Goal: Information Seeking & Learning: Learn about a topic

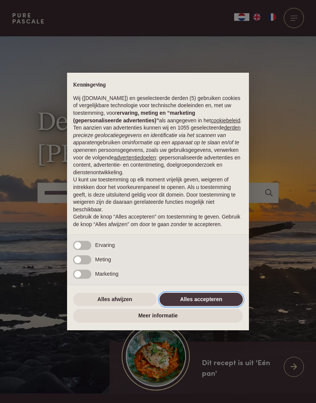
click at [199, 300] on button "Alles accepteren" at bounding box center [201, 300] width 83 height 14
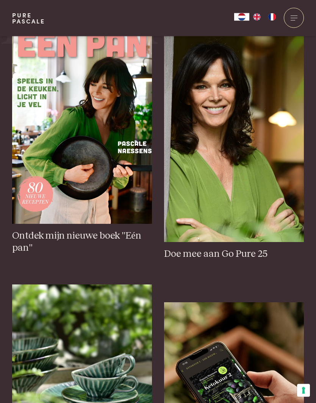
scroll to position [428, 0]
click at [216, 260] on link "Doe mee aan Go Pure 25 Doe mee aan Go Pure 25" at bounding box center [234, 146] width 140 height 228
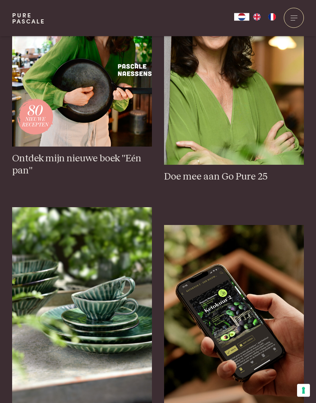
scroll to position [532, 0]
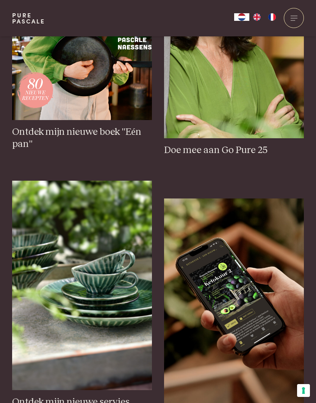
click at [75, 151] on h3 "Ontdek mijn nieuwe boek "Eén pan"" at bounding box center [82, 138] width 140 height 24
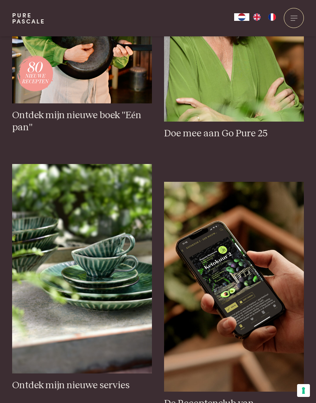
click at [91, 134] on h3 "Ontdek mijn nieuwe boek "Eén pan"" at bounding box center [82, 122] width 140 height 24
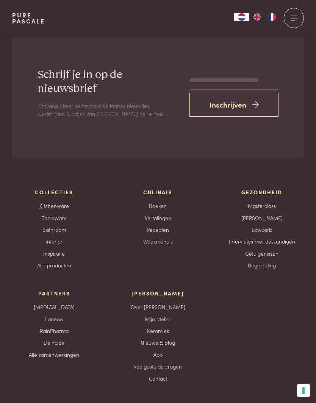
scroll to position [2446, 0]
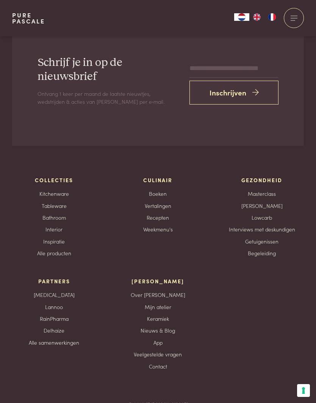
click at [171, 327] on link "Nieuws & Blog" at bounding box center [158, 331] width 35 height 8
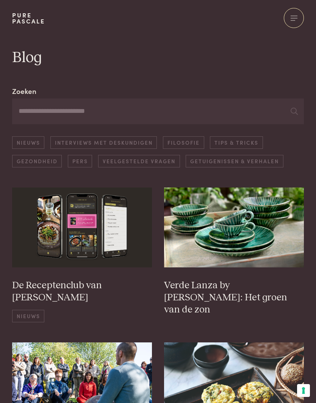
click at [242, 161] on link "Getuigenissen & Verhalen" at bounding box center [234, 161] width 97 height 13
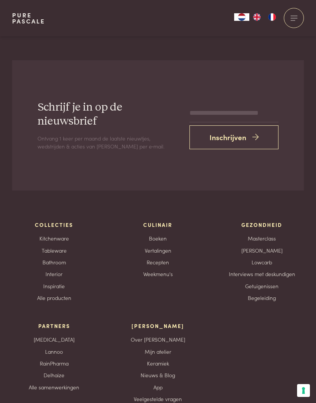
scroll to position [2446, 0]
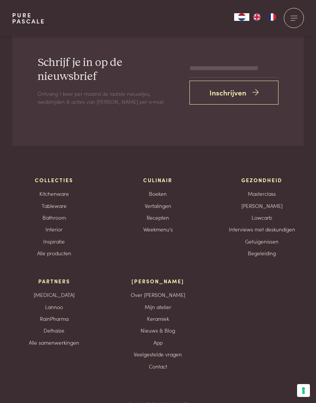
click at [174, 299] on div "[PERSON_NAME] Over [PERSON_NAME] atelier Keramiek Nieuws & Blog App Veelgesteld…" at bounding box center [158, 324] width 84 height 93
click at [182, 304] on div "[PERSON_NAME] Over [PERSON_NAME] atelier Keramiek Nieuws & Blog App Veelgesteld…" at bounding box center [158, 324] width 84 height 93
click at [164, 327] on link "Nieuws & Blog" at bounding box center [158, 331] width 35 height 8
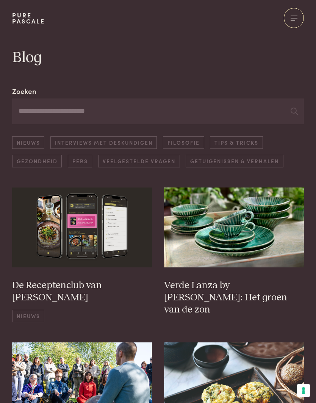
click at [29, 143] on link "Nieuws" at bounding box center [28, 142] width 32 height 13
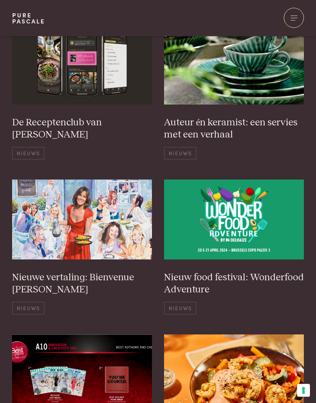
scroll to position [163, 0]
click at [60, 129] on div "De Receptenclub van Pascale Nieuws" at bounding box center [82, 138] width 140 height 43
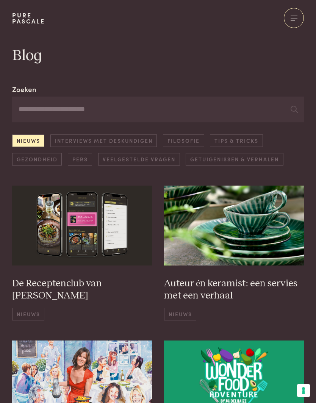
scroll to position [0, 0]
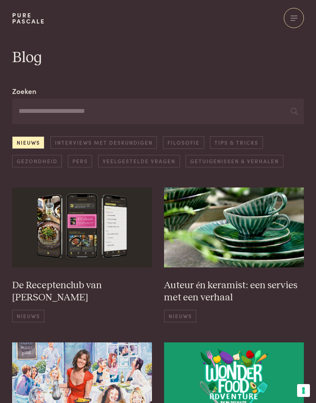
click at [186, 142] on link "Filosofie" at bounding box center [183, 142] width 41 height 13
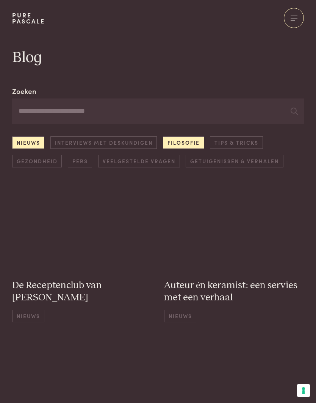
scroll to position [85, 0]
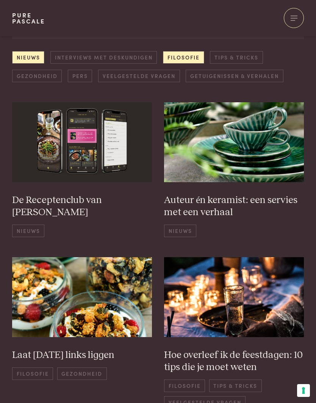
click at [20, 61] on link "Nieuws" at bounding box center [28, 57] width 32 height 13
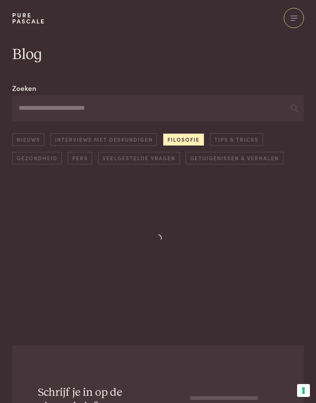
scroll to position [0, 0]
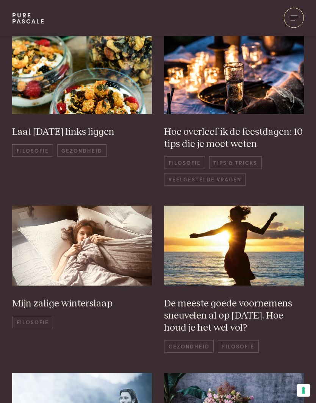
scroll to position [154, 0]
click at [102, 133] on h3 "Laat [DATE] links liggen" at bounding box center [82, 132] width 140 height 12
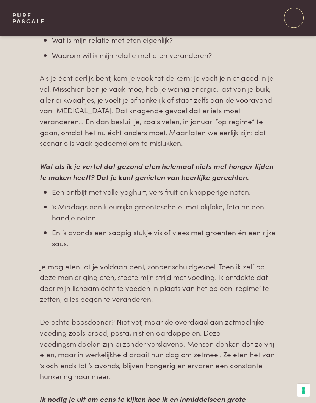
scroll to position [1120, 0]
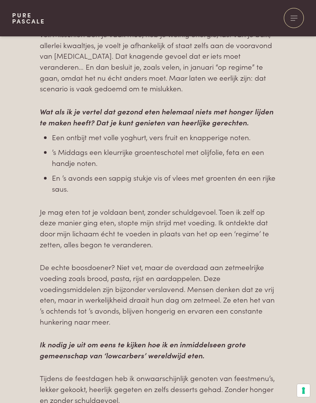
scroll to position [1173, 0]
